Goal: Task Accomplishment & Management: Use online tool/utility

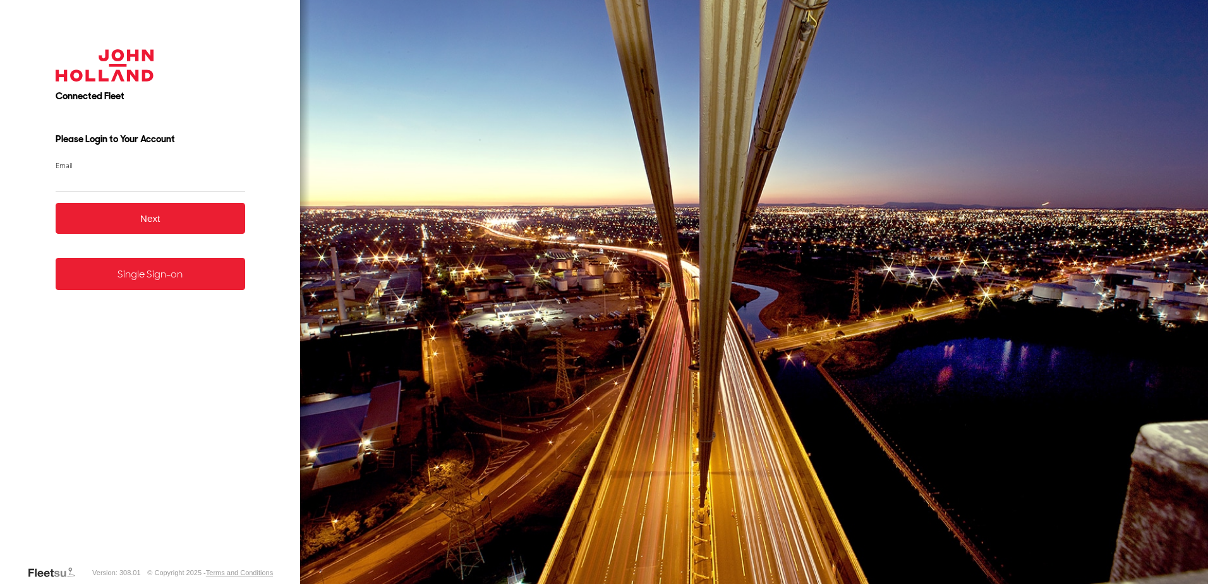
click at [164, 294] on form "Connected Fleet Please Login to Your Account Email Enter a valid login email ad…" at bounding box center [150, 297] width 227 height 535
click at [175, 277] on link "Single Sign-on" at bounding box center [151, 274] width 190 height 32
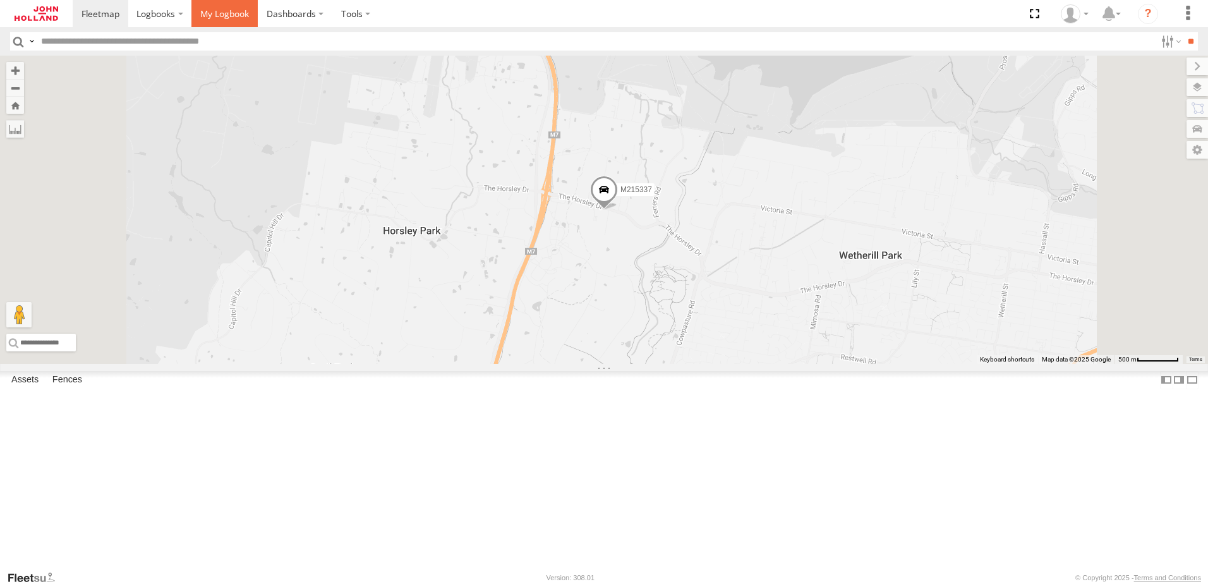
click at [222, 12] on span at bounding box center [224, 14] width 49 height 12
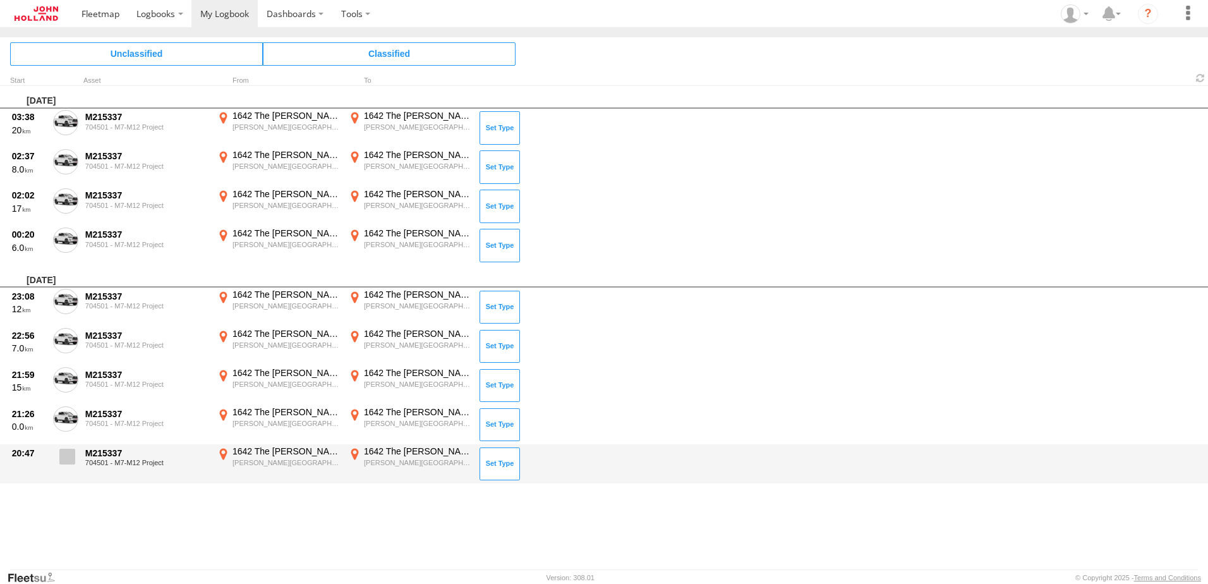
click at [59, 452] on label at bounding box center [65, 459] width 25 height 29
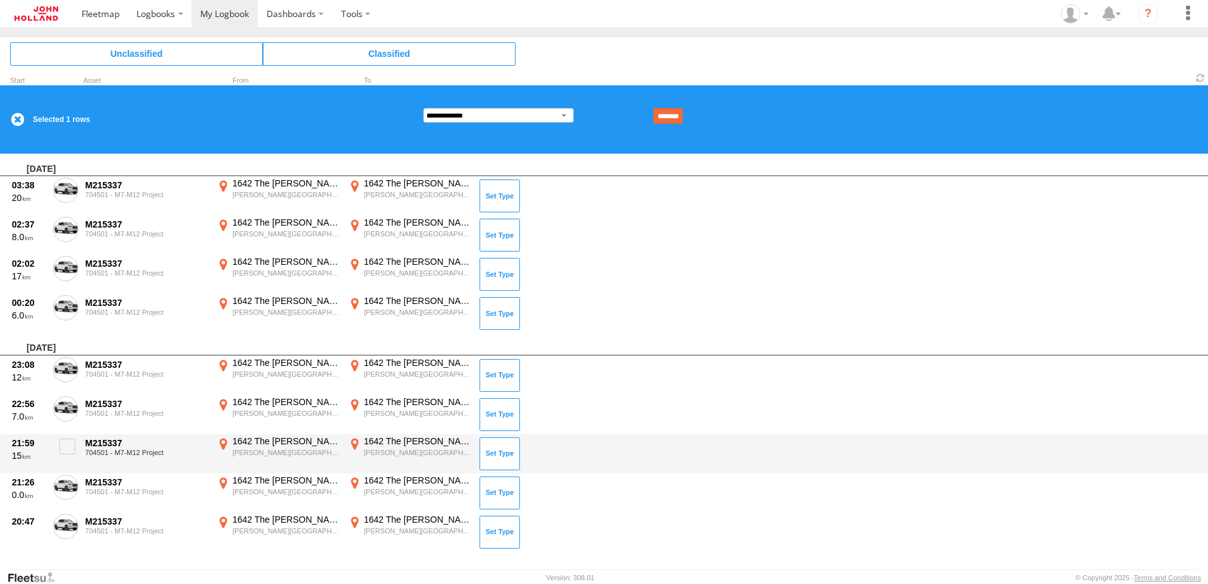
drag, startPoint x: 65, startPoint y: 482, endPoint x: 71, endPoint y: 469, distance: 13.9
click at [0, 0] on span at bounding box center [0, 0] width 0 height 0
click at [69, 451] on span at bounding box center [67, 447] width 16 height 16
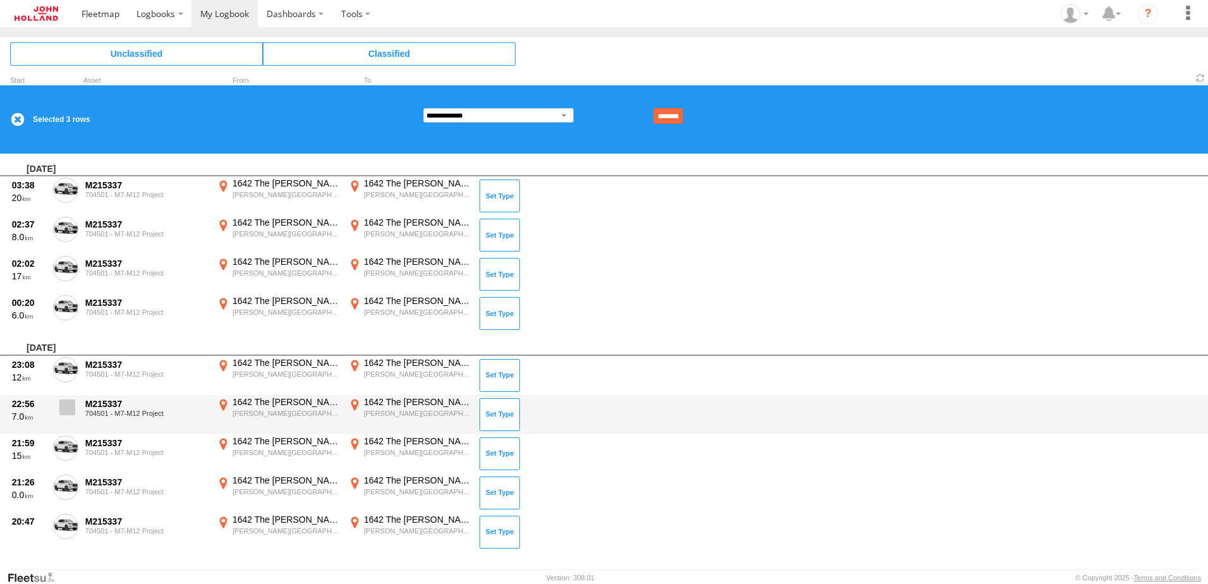
drag, startPoint x: 69, startPoint y: 424, endPoint x: 69, endPoint y: 410, distance: 13.9
click at [69, 416] on label at bounding box center [65, 410] width 25 height 29
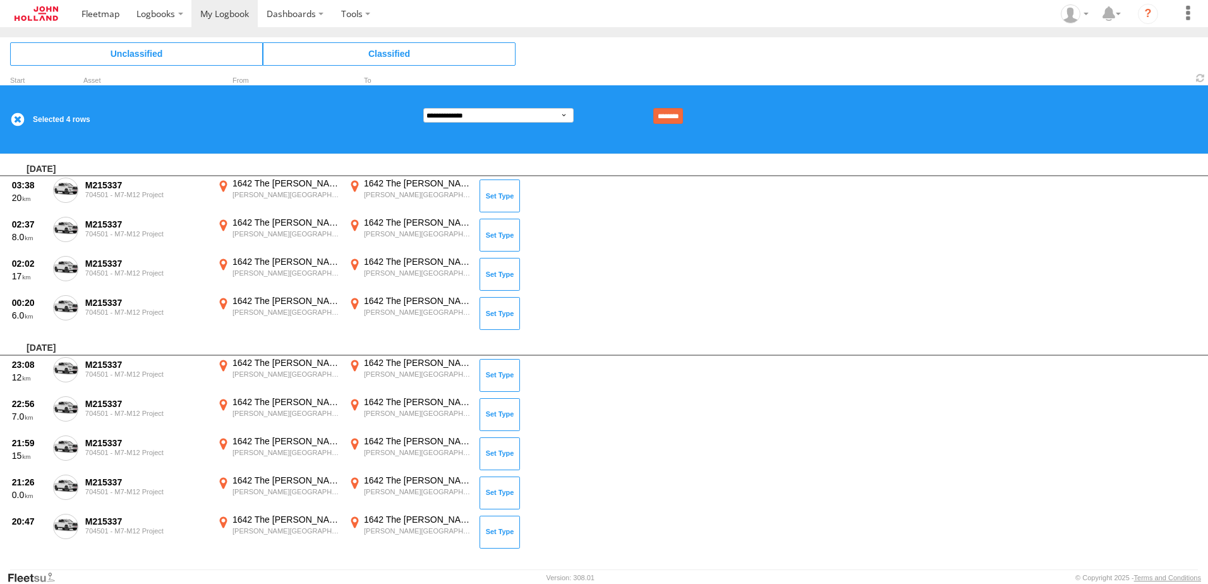
drag, startPoint x: 68, startPoint y: 375, endPoint x: 70, endPoint y: 341, distance: 33.5
click at [0, 0] on span at bounding box center [0, 0] width 0 height 0
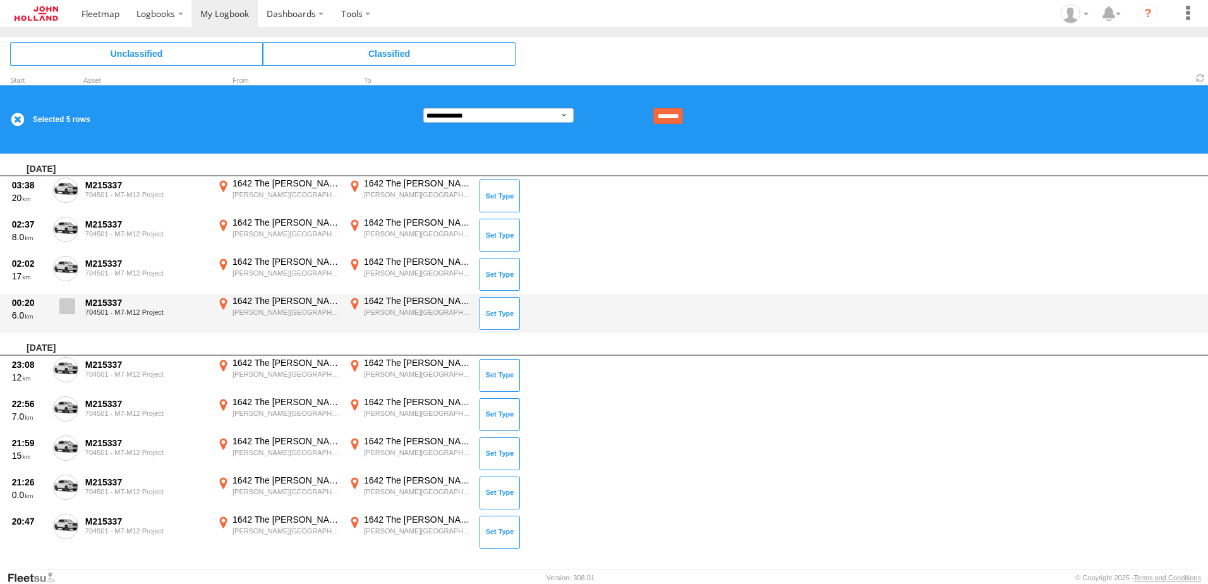
drag, startPoint x: 68, startPoint y: 305, endPoint x: 68, endPoint y: 296, distance: 8.9
click at [68, 301] on span at bounding box center [67, 306] width 16 height 16
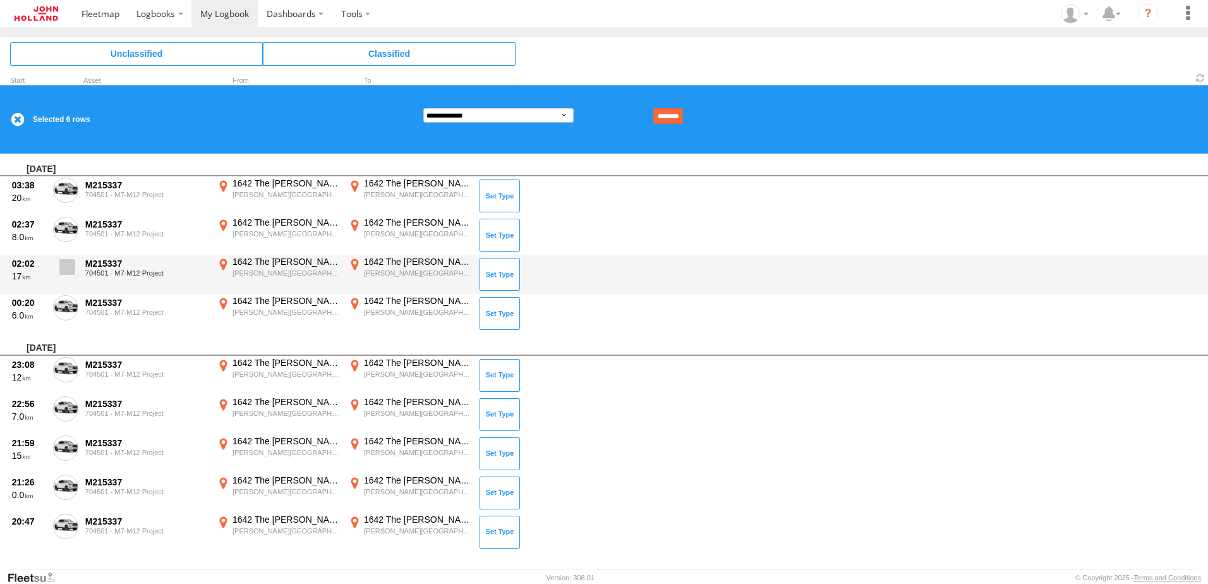
click at [71, 262] on span at bounding box center [67, 267] width 16 height 16
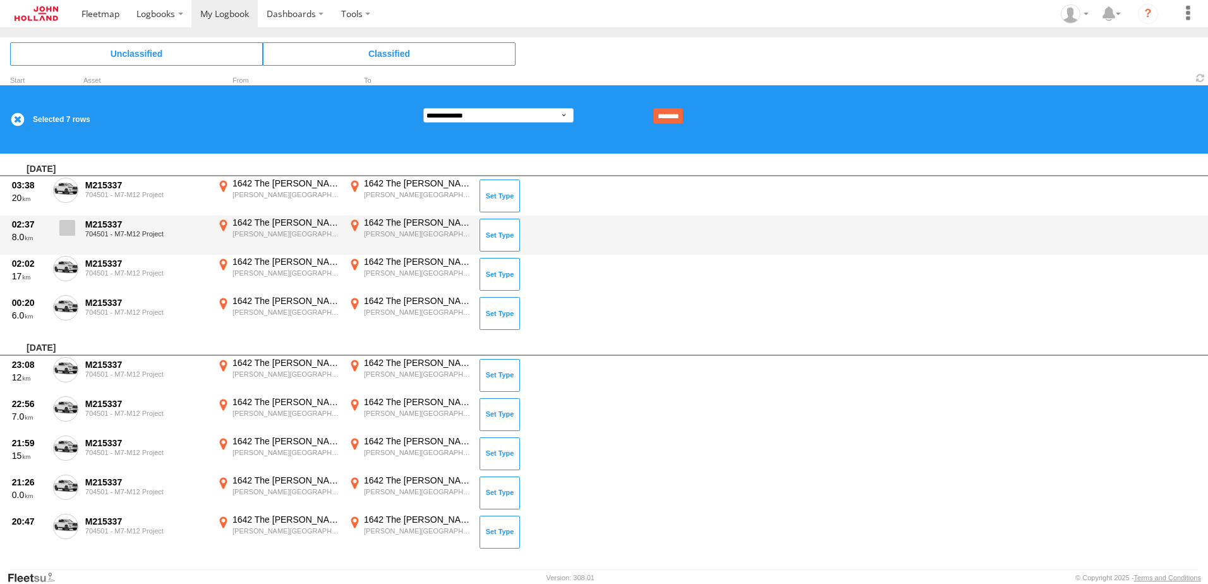
click at [73, 227] on span at bounding box center [67, 228] width 16 height 16
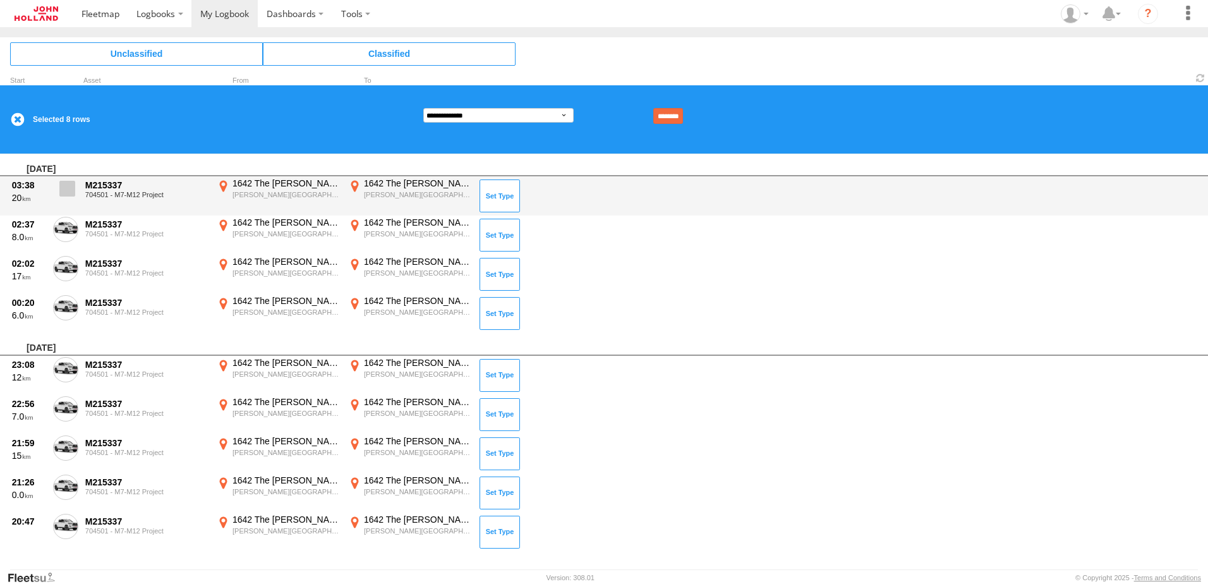
drag, startPoint x: 66, startPoint y: 195, endPoint x: 75, endPoint y: 191, distance: 9.6
click at [67, 195] on span at bounding box center [67, 189] width 16 height 16
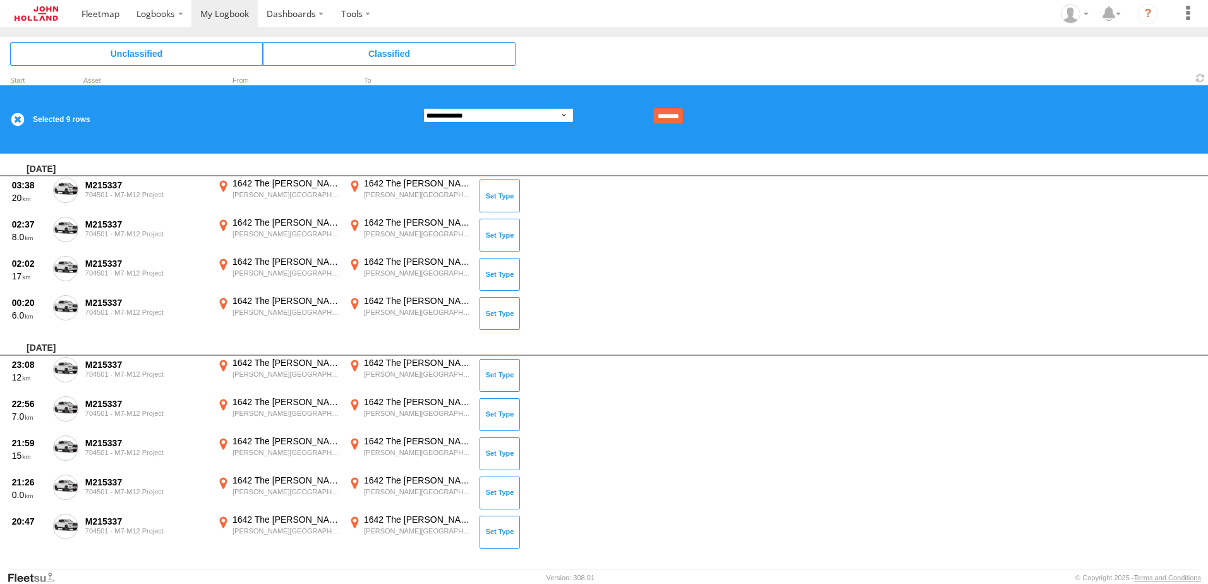
click at [467, 112] on select "**********" at bounding box center [498, 115] width 150 height 15
select select "**"
click at [423, 108] on select "**********" at bounding box center [498, 115] width 150 height 15
click at [683, 117] on input "********" at bounding box center [668, 116] width 30 height 16
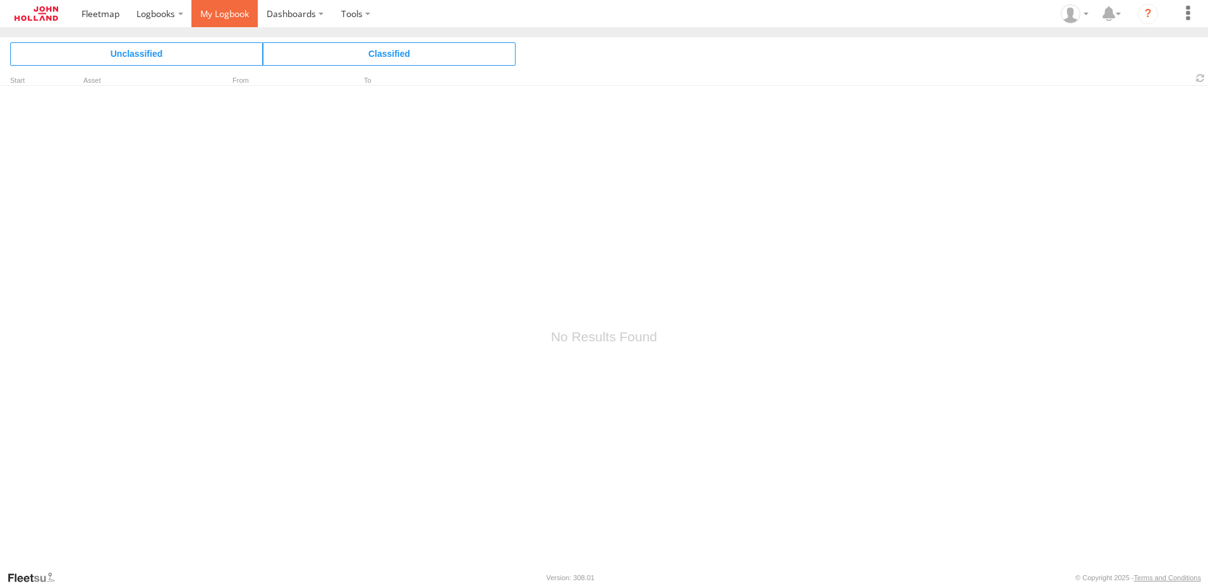
click at [233, 13] on span at bounding box center [224, 14] width 49 height 12
click at [221, 11] on span at bounding box center [224, 14] width 49 height 12
